Goal: Task Accomplishment & Management: Manage account settings

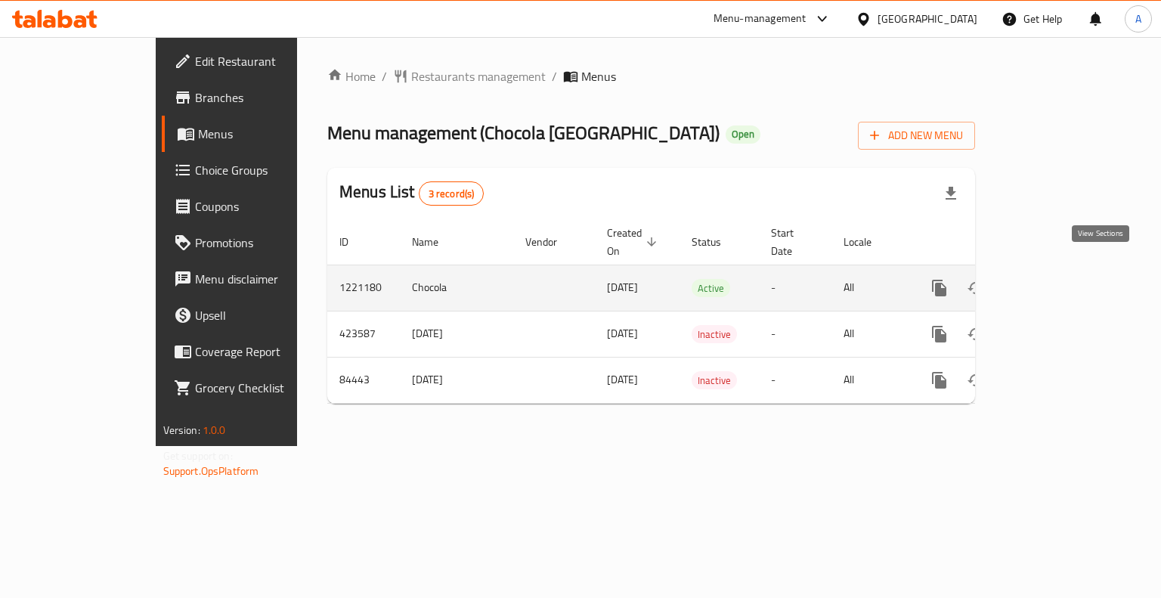
click at [1056, 281] on icon "enhanced table" at bounding box center [1049, 288] width 14 height 14
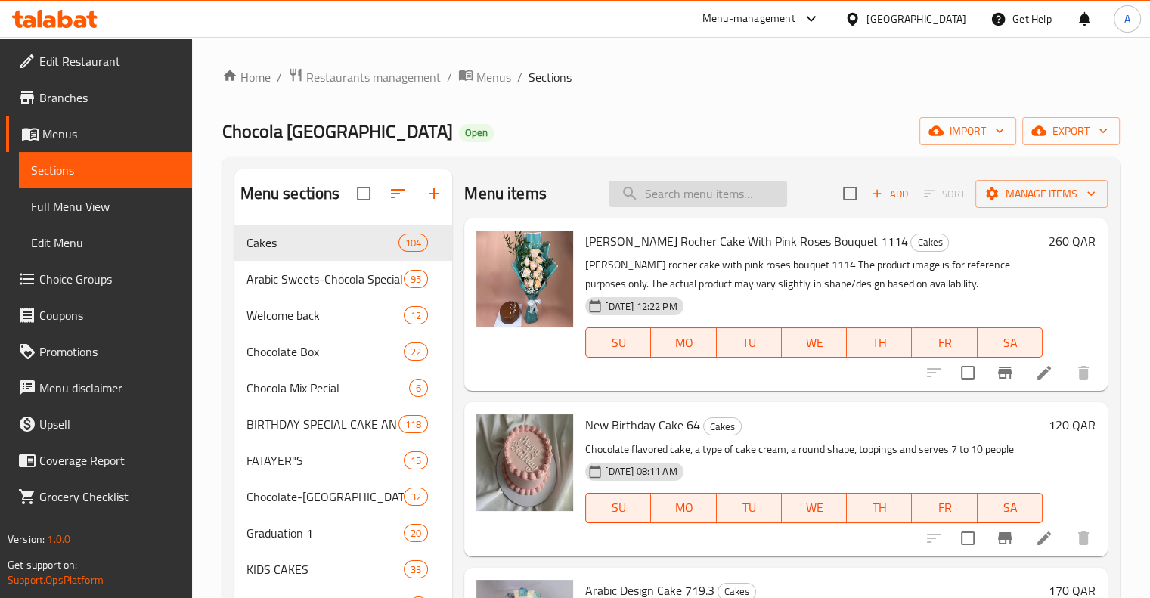
click at [668, 203] on input "search" at bounding box center [698, 194] width 178 height 26
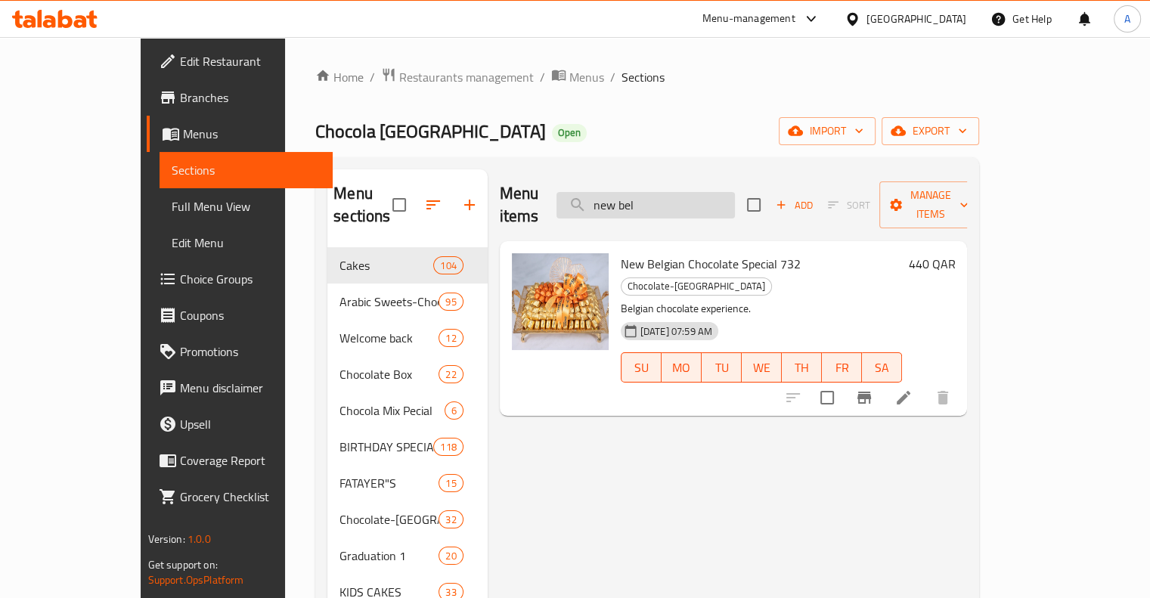
click at [704, 192] on input "new bel" at bounding box center [646, 205] width 178 height 26
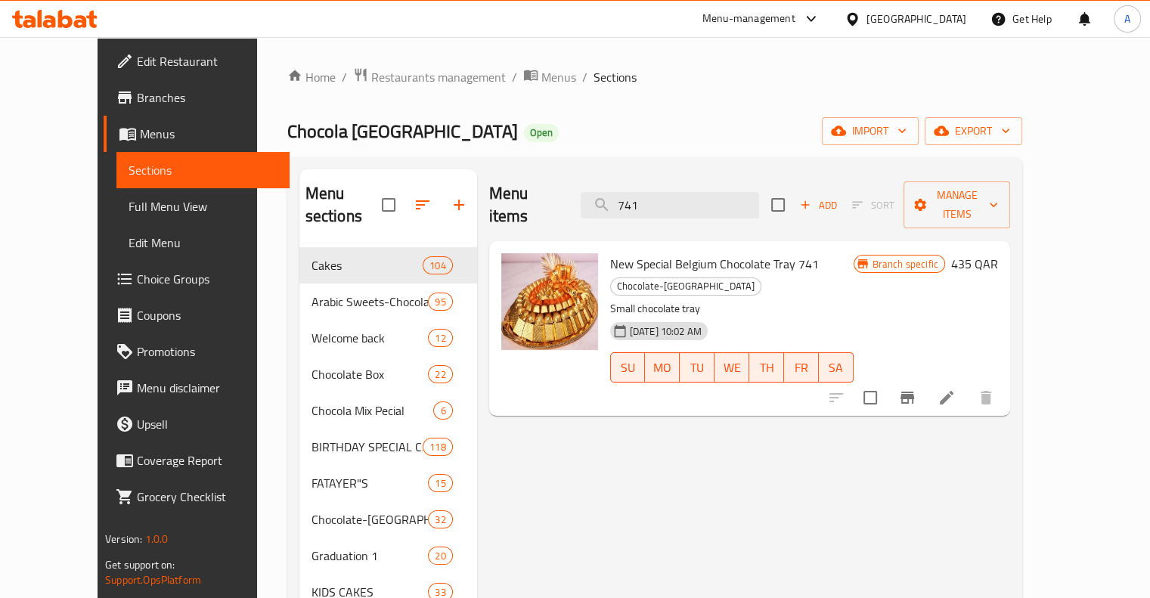
type input "741"
click at [926, 380] on button "Branch-specific-item" at bounding box center [907, 398] width 36 height 36
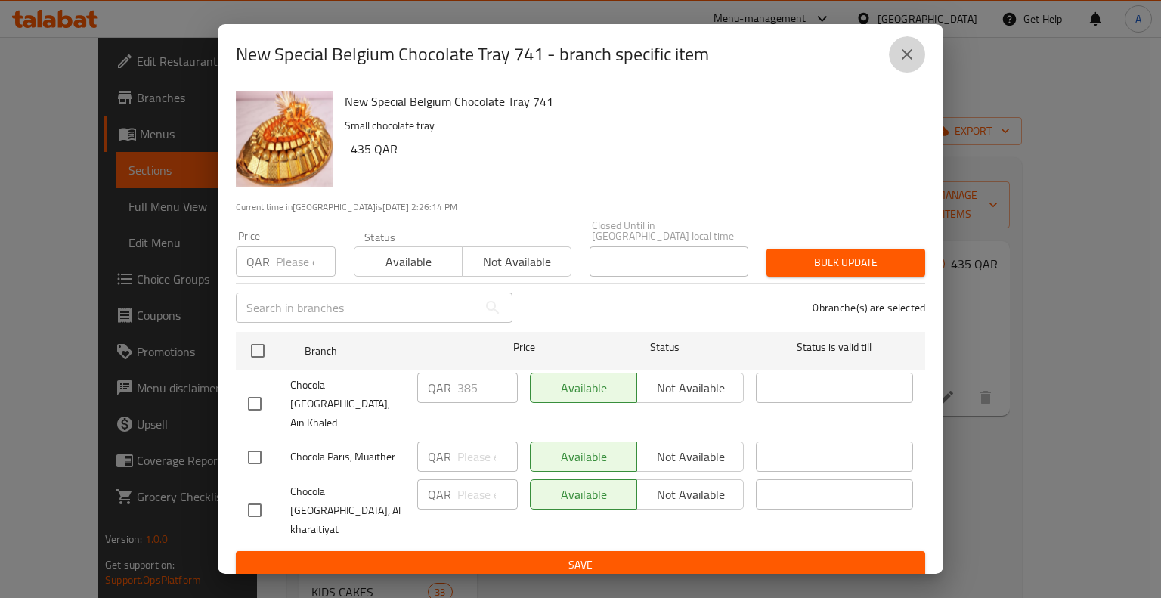
click at [913, 64] on icon "close" at bounding box center [907, 54] width 18 height 18
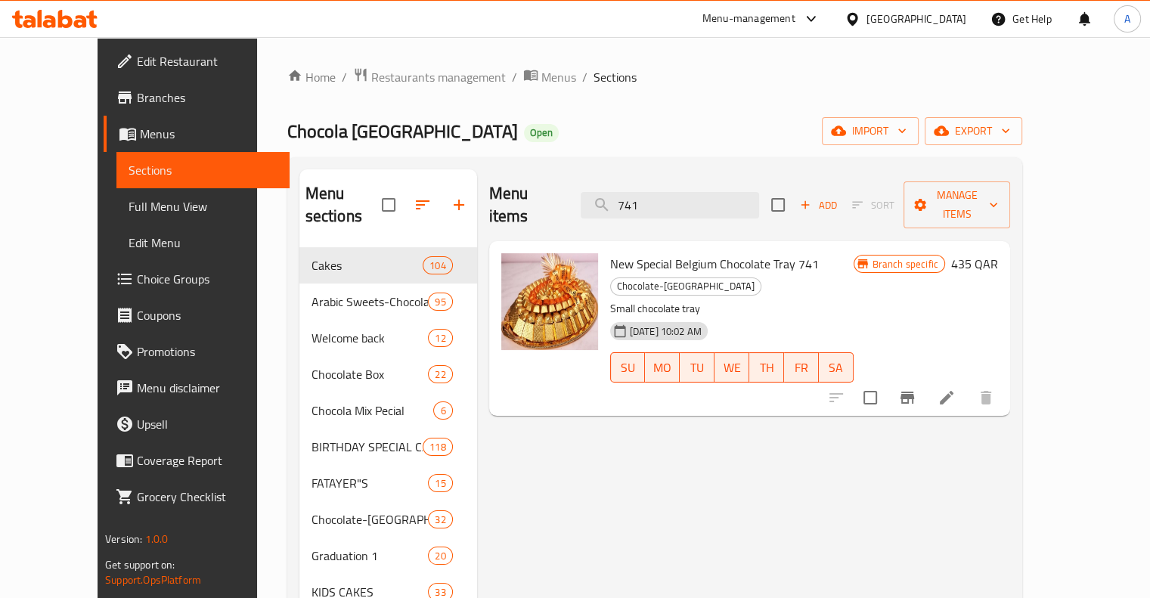
click at [968, 384] on li at bounding box center [947, 397] width 42 height 27
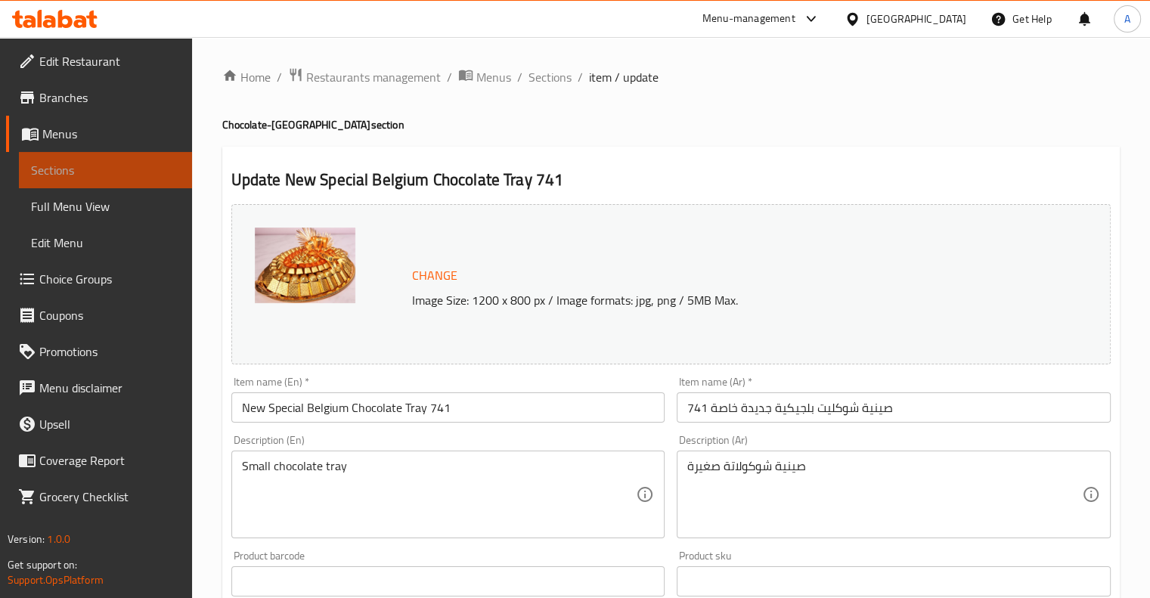
click at [94, 163] on span "Sections" at bounding box center [105, 170] width 149 height 18
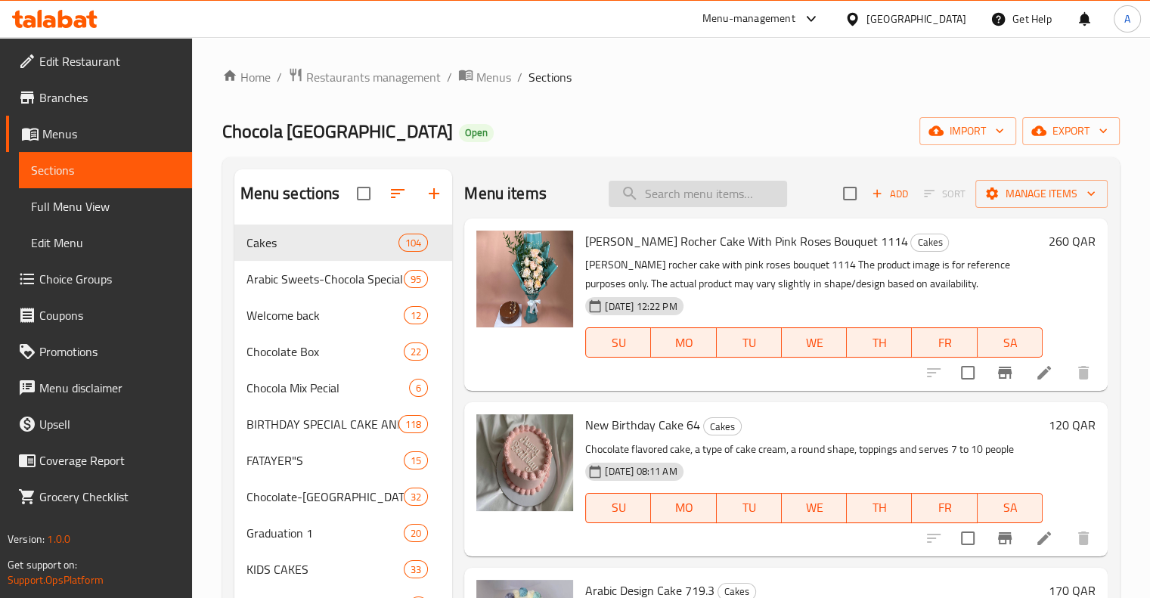
click at [665, 191] on input "search" at bounding box center [698, 194] width 178 height 26
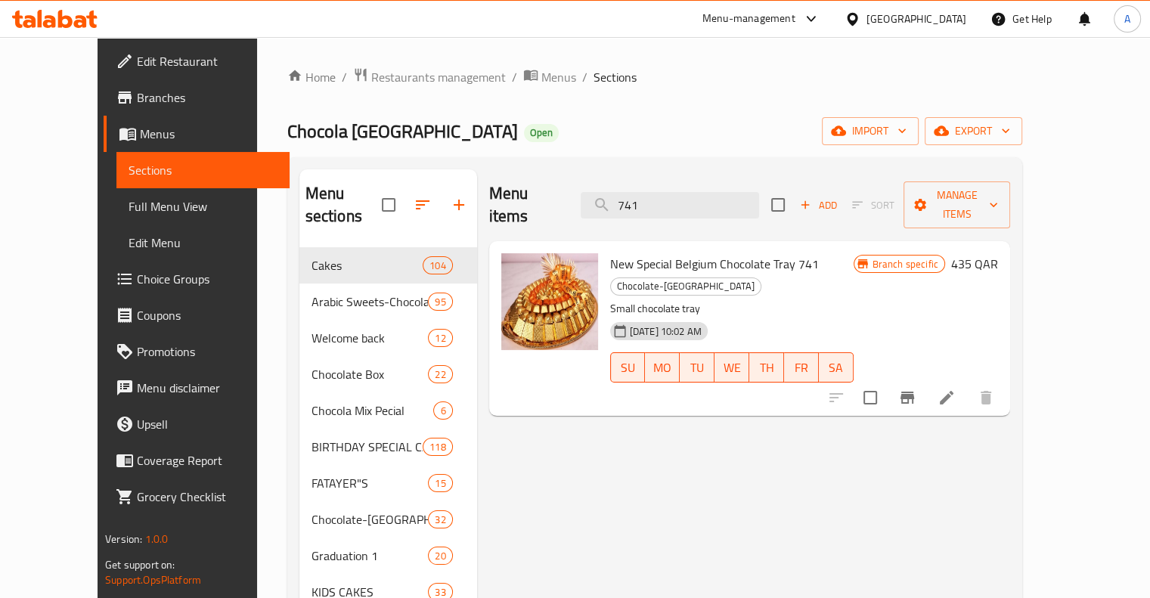
type input "741"
click at [926, 380] on button "Branch-specific-item" at bounding box center [907, 398] width 36 height 36
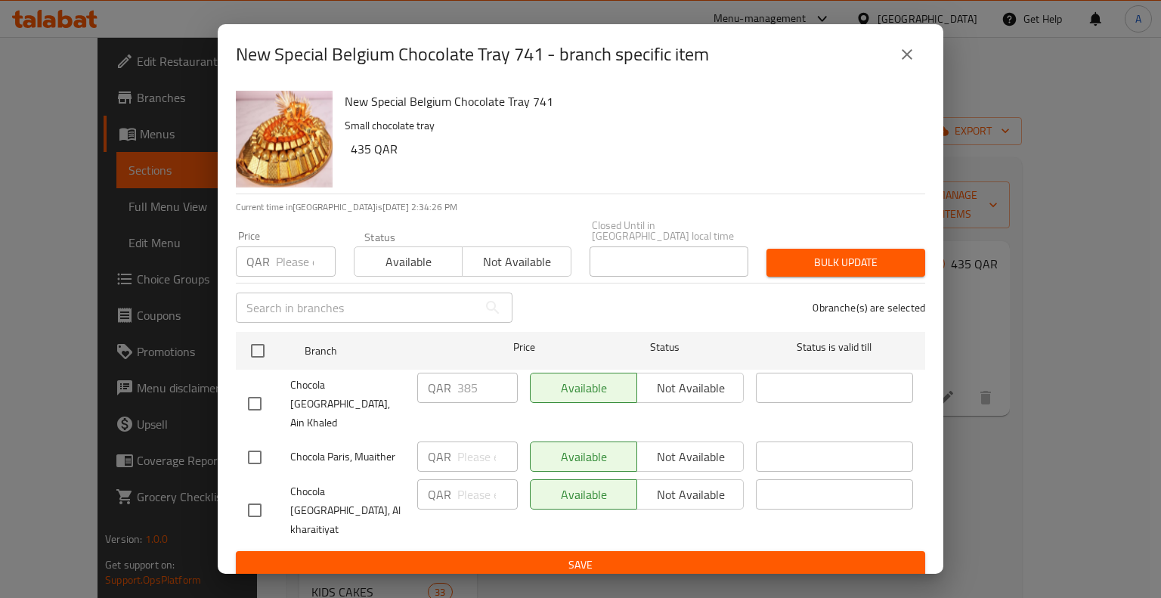
click at [243, 408] on input "checkbox" at bounding box center [255, 404] width 32 height 32
checkbox input "true"
click at [470, 403] on input "385" at bounding box center [487, 388] width 60 height 30
type input "435"
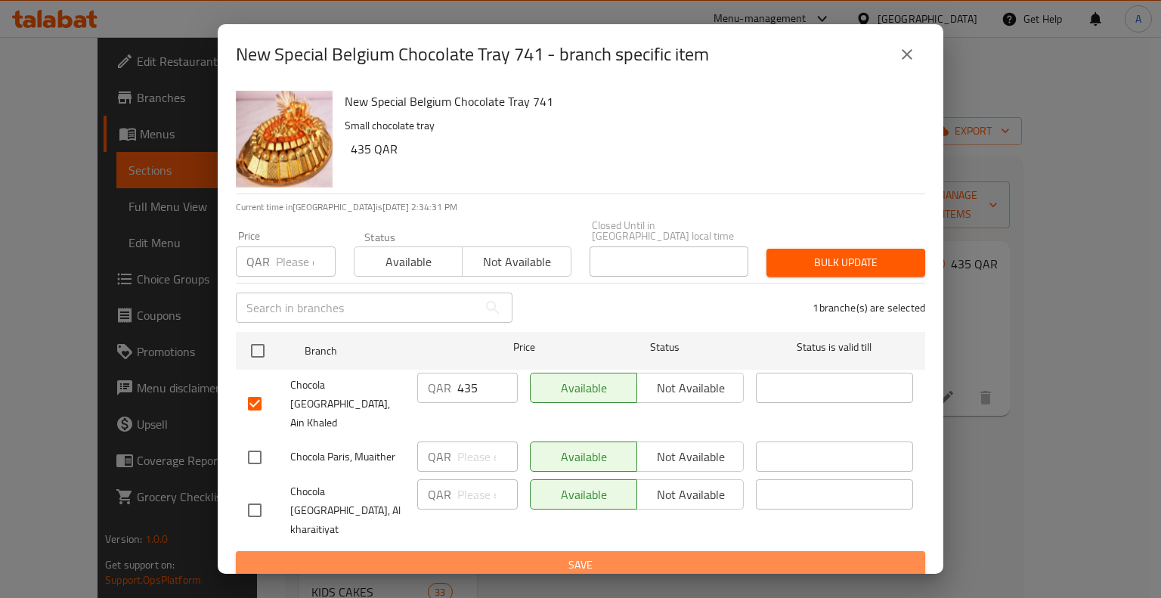
click at [563, 556] on span "Save" at bounding box center [580, 565] width 665 height 19
